Goal: Task Accomplishment & Management: Use online tool/utility

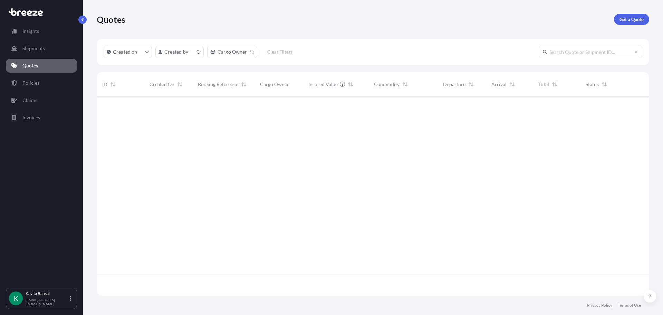
scroll to position [197, 547]
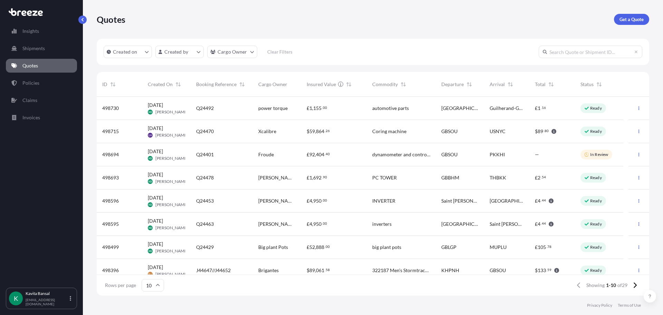
click at [405, 112] on div "automotive parts" at bounding box center [401, 108] width 69 height 23
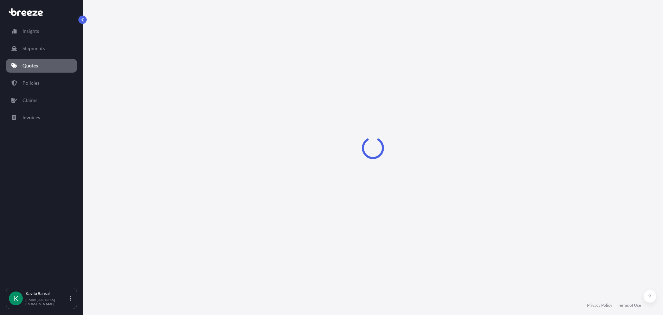
select select "Road"
select select "1"
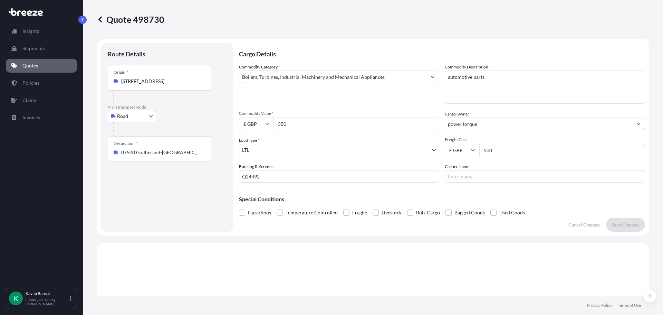
drag, startPoint x: 505, startPoint y: 153, endPoint x: 458, endPoint y: 153, distance: 47.7
click at [458, 153] on div "£ GBP 500" at bounding box center [545, 150] width 200 height 12
type input "465"
click at [613, 221] on p "Save Changes" at bounding box center [626, 224] width 28 height 7
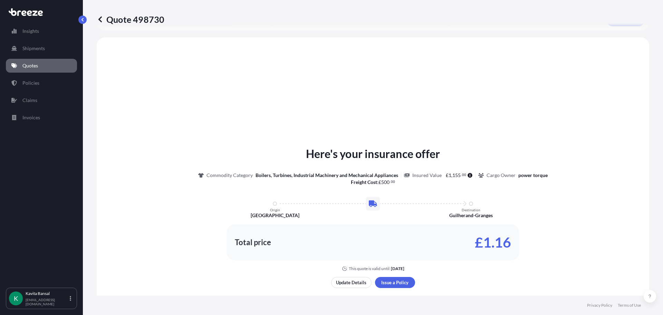
scroll to position [208, 0]
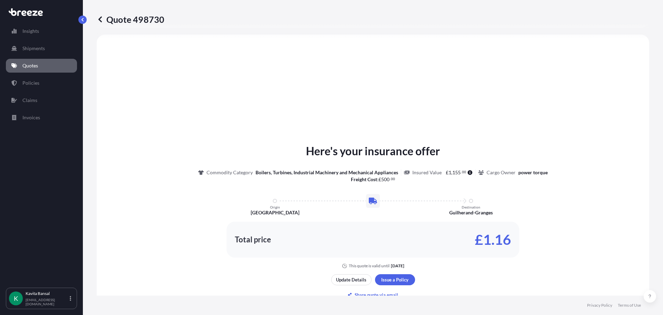
select select "Road"
select select "1"
